Goal: Information Seeking & Learning: Learn about a topic

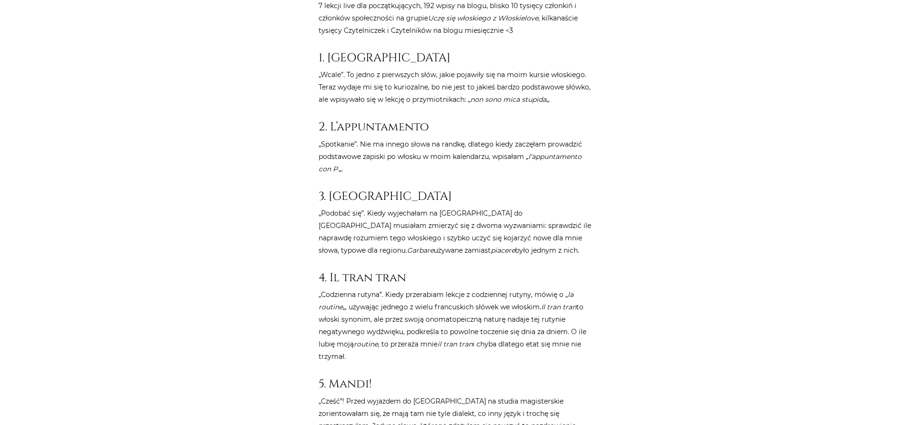
scroll to position [533, 0]
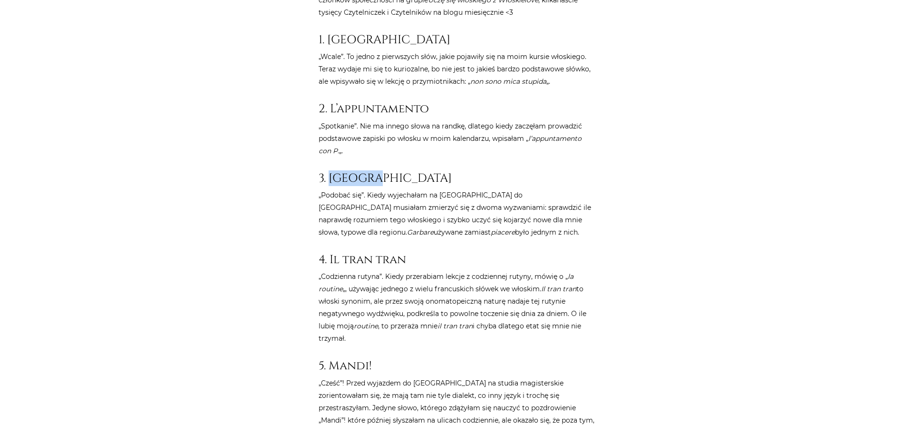
drag, startPoint x: 329, startPoint y: 164, endPoint x: 385, endPoint y: 155, distance: 56.8
click at [387, 171] on h3 "3. Garbare" at bounding box center [457, 178] width 276 height 14
drag, startPoint x: 331, startPoint y: 169, endPoint x: 395, endPoint y: 164, distance: 64.0
click at [395, 171] on h3 "3. Garbare" at bounding box center [457, 178] width 276 height 14
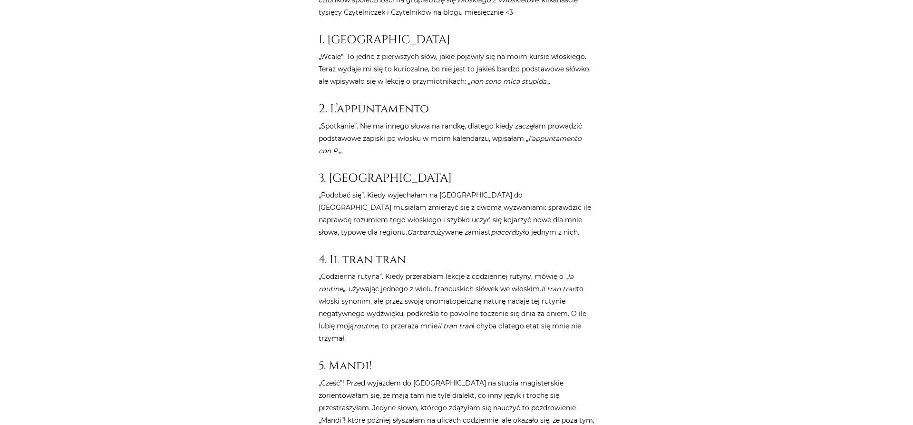
click at [395, 171] on h3 "3. Garbare" at bounding box center [457, 178] width 276 height 14
drag, startPoint x: 330, startPoint y: 252, endPoint x: 421, endPoint y: 250, distance: 91.3
click at [421, 252] on h3 "4. Il tran tran" at bounding box center [457, 259] width 276 height 14
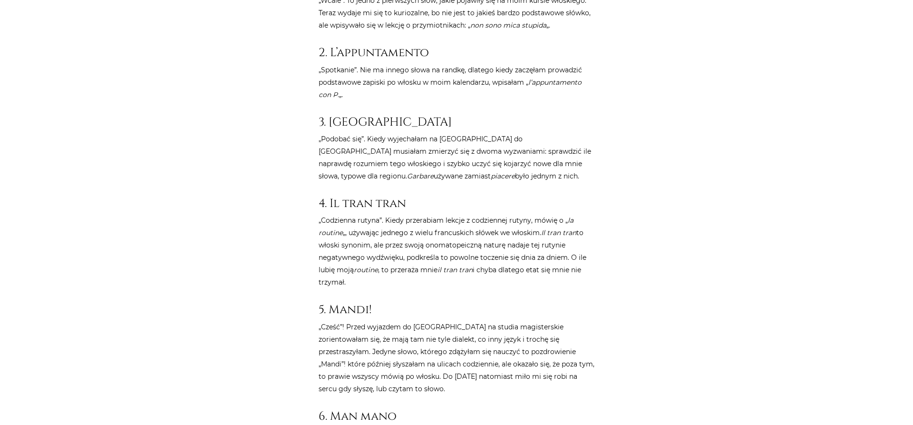
scroll to position [630, 0]
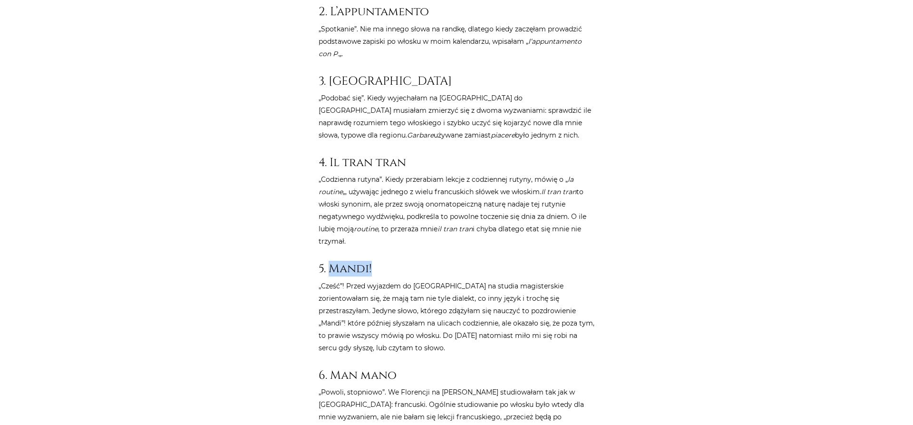
drag, startPoint x: 332, startPoint y: 259, endPoint x: 404, endPoint y: 258, distance: 72.3
click at [404, 261] on h3 "5. Mandi!" at bounding box center [457, 268] width 276 height 14
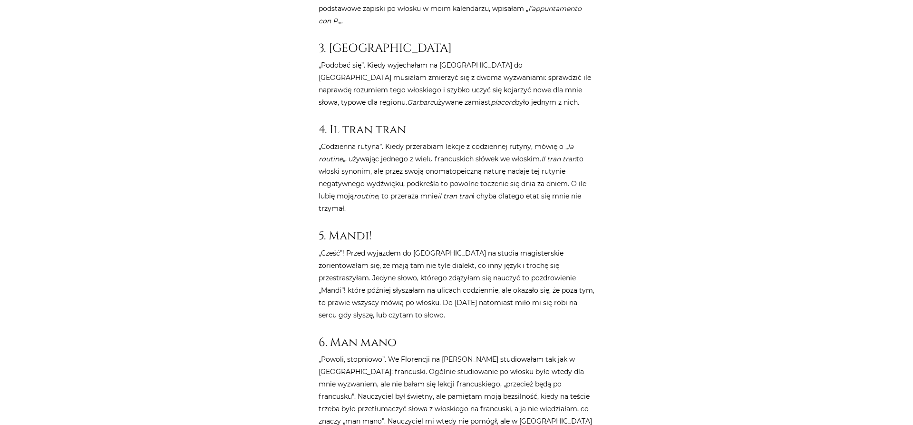
scroll to position [727, 0]
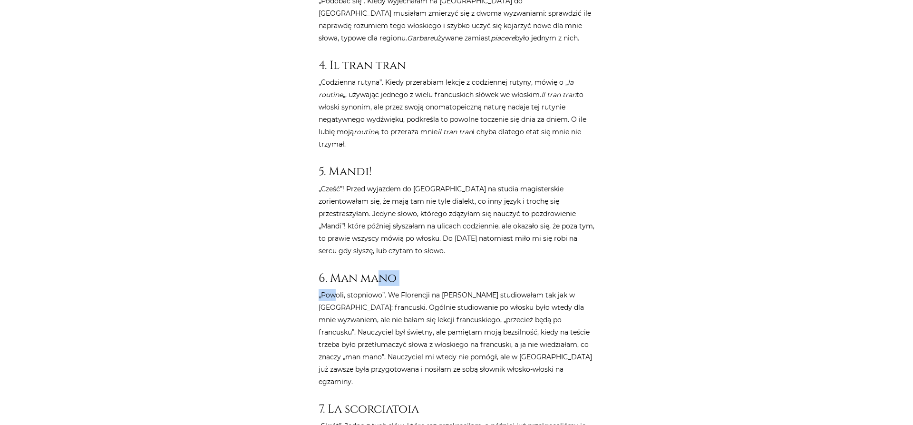
drag, startPoint x: 339, startPoint y: 273, endPoint x: 381, endPoint y: 271, distance: 42.4
click at [407, 312] on p "„Powoli, stopniowo”. We Florencji na Erasmusie studiowałam tak jak w Polsce: fr…" at bounding box center [457, 338] width 276 height 99
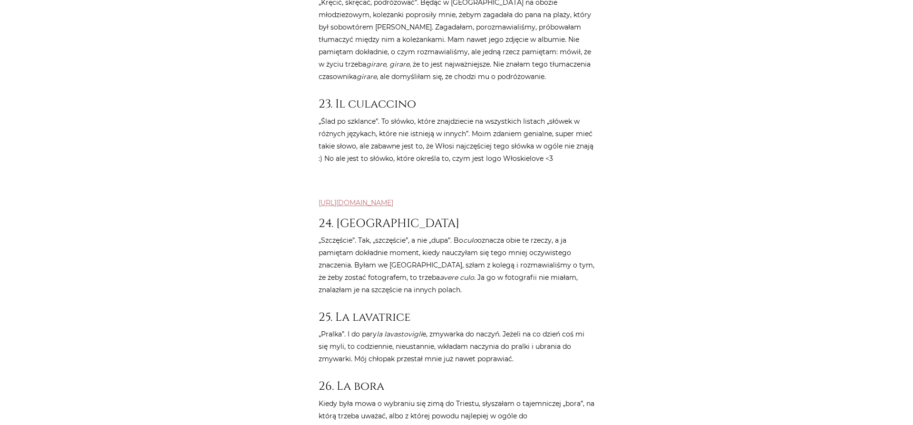
scroll to position [2667, 0]
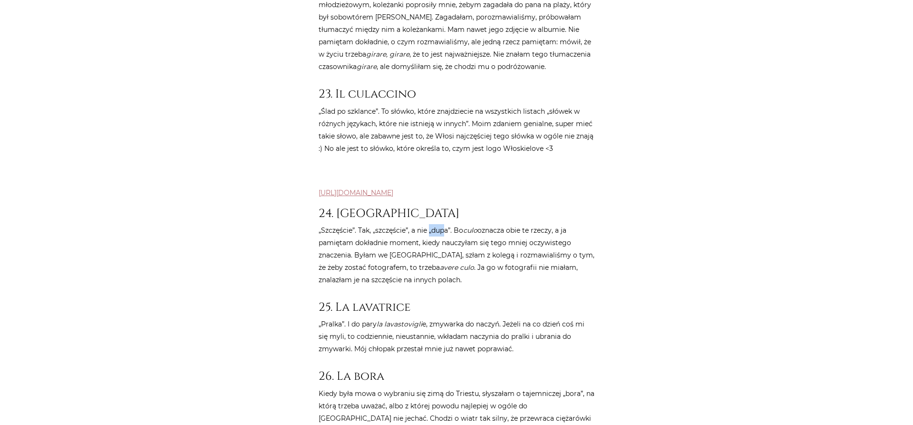
drag, startPoint x: 430, startPoint y: 163, endPoint x: 445, endPoint y: 165, distance: 14.9
click at [445, 224] on p "„Szczęście”. Tak, „szczęście”, a nie „dupa”. Bo culo oznacza obie te rzeczy, a …" at bounding box center [457, 255] width 276 height 62
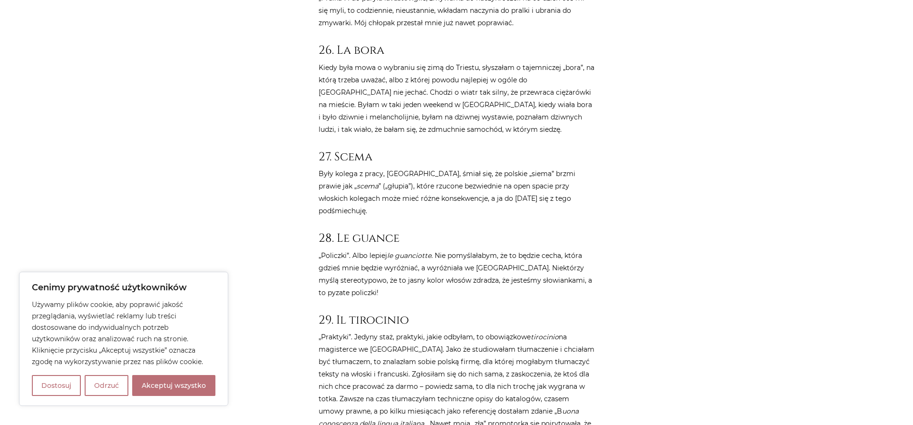
scroll to position [2750, 0]
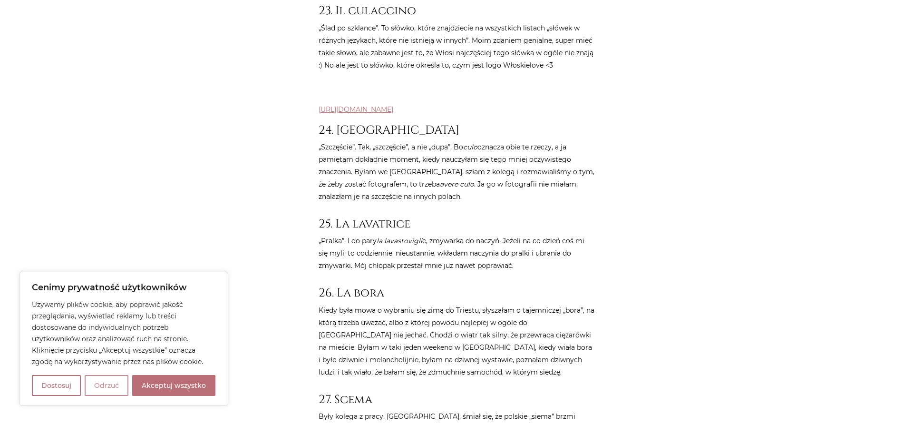
click at [111, 386] on button "Odrzuć" at bounding box center [107, 385] width 44 height 21
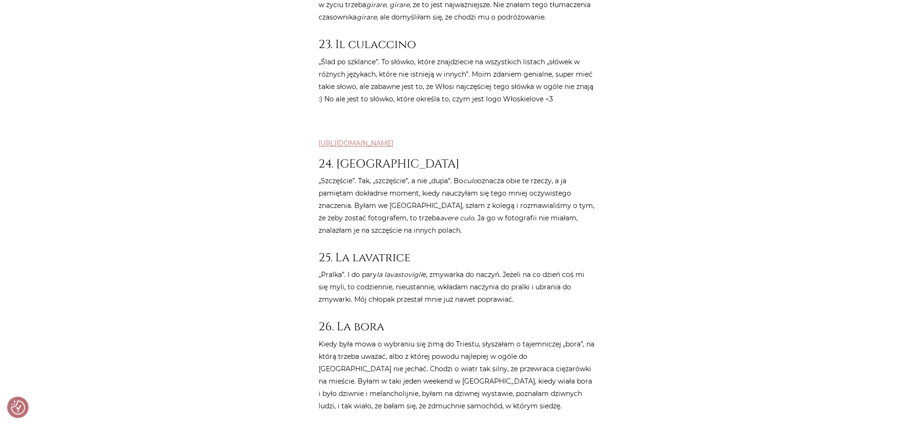
scroll to position [2702, 0]
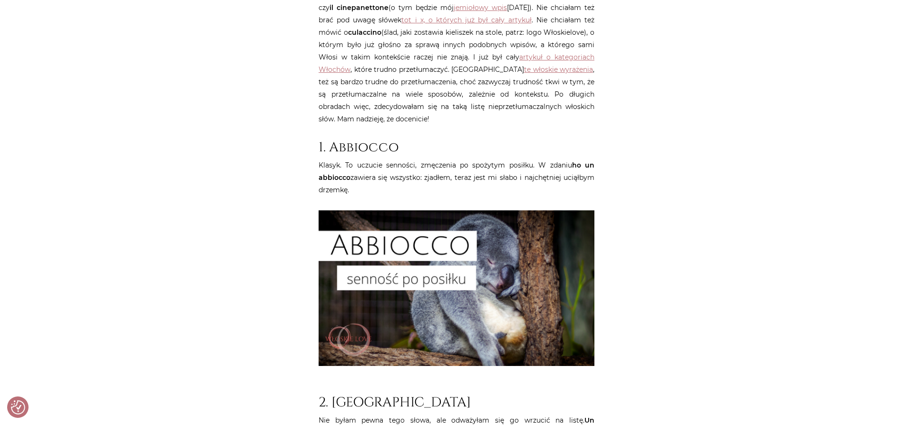
scroll to position [824, 0]
